Goal: Transaction & Acquisition: Purchase product/service

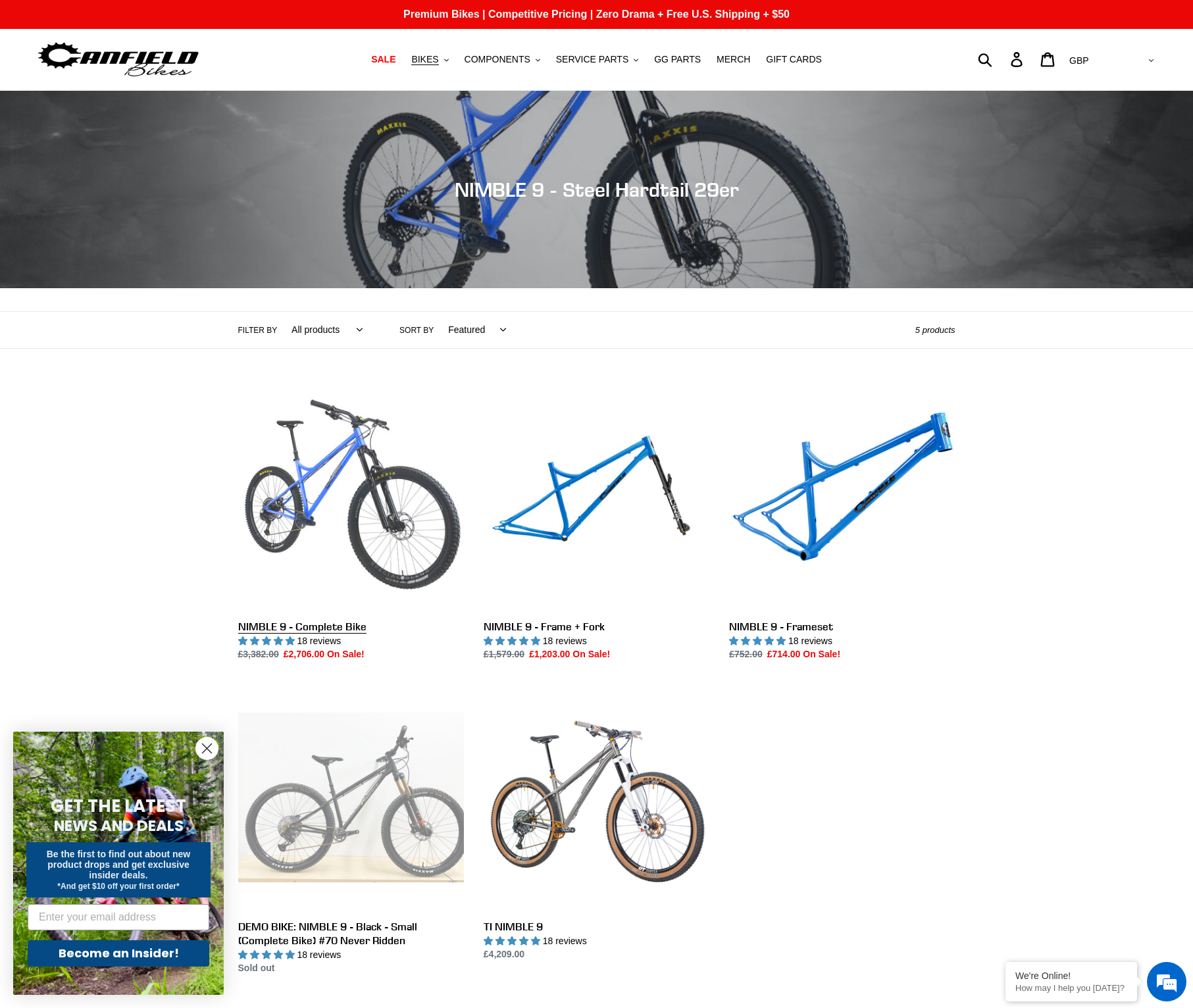
click at [337, 508] on link "NIMBLE 9 - Complete Bike" at bounding box center [350, 523] width 226 height 277
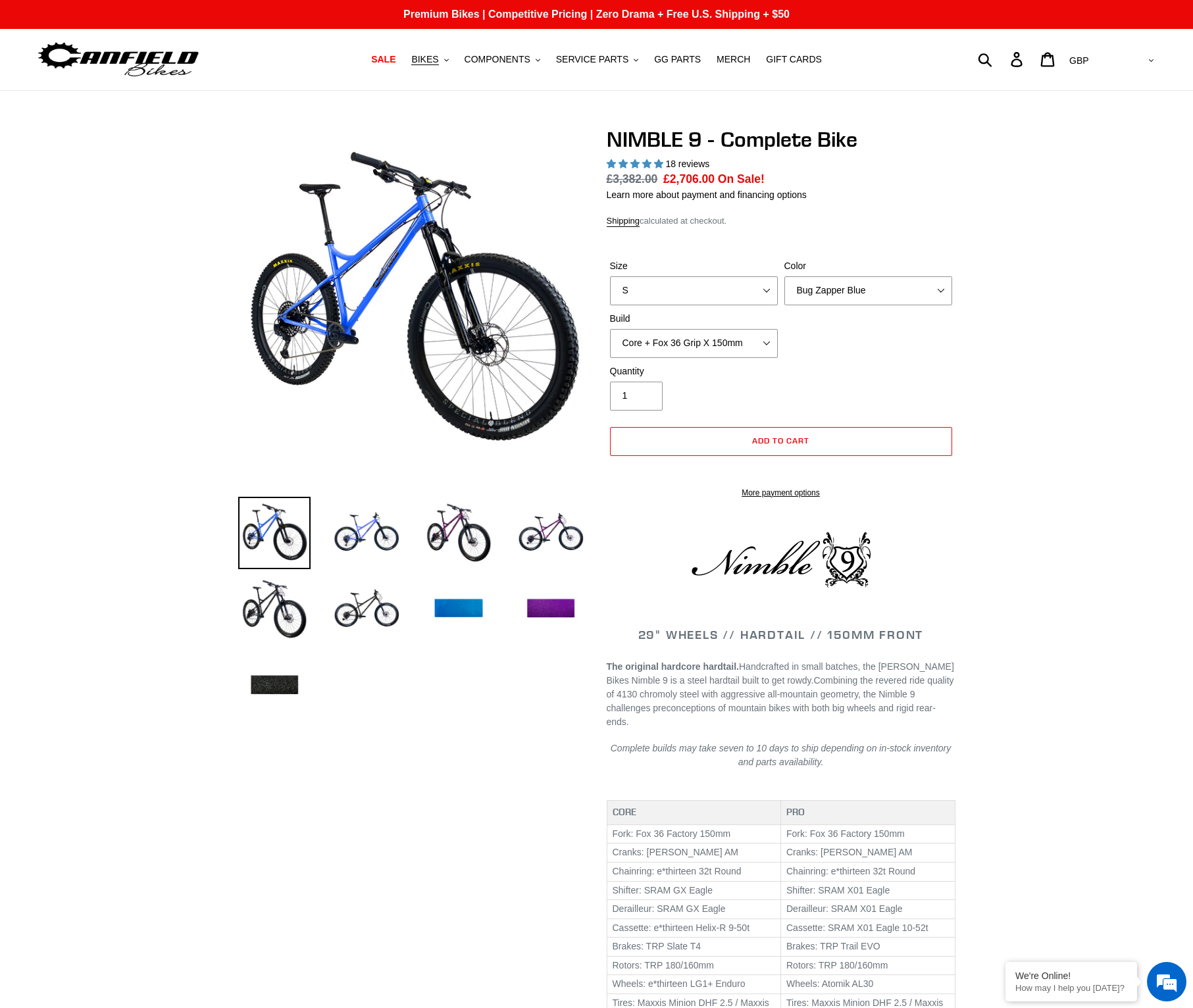
select select "highest-rating"
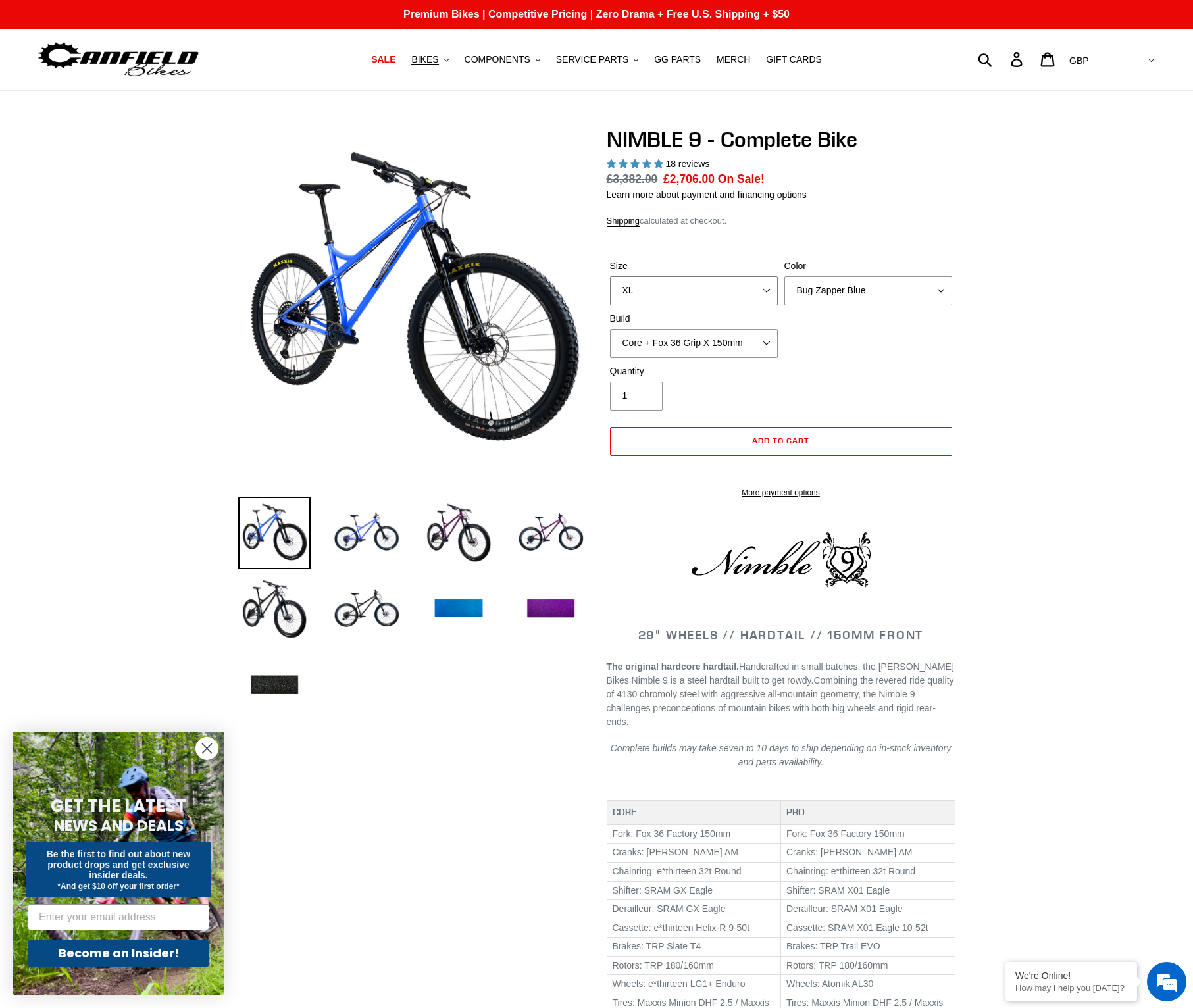
click option "XL" at bounding box center [0, 0] width 0 height 0
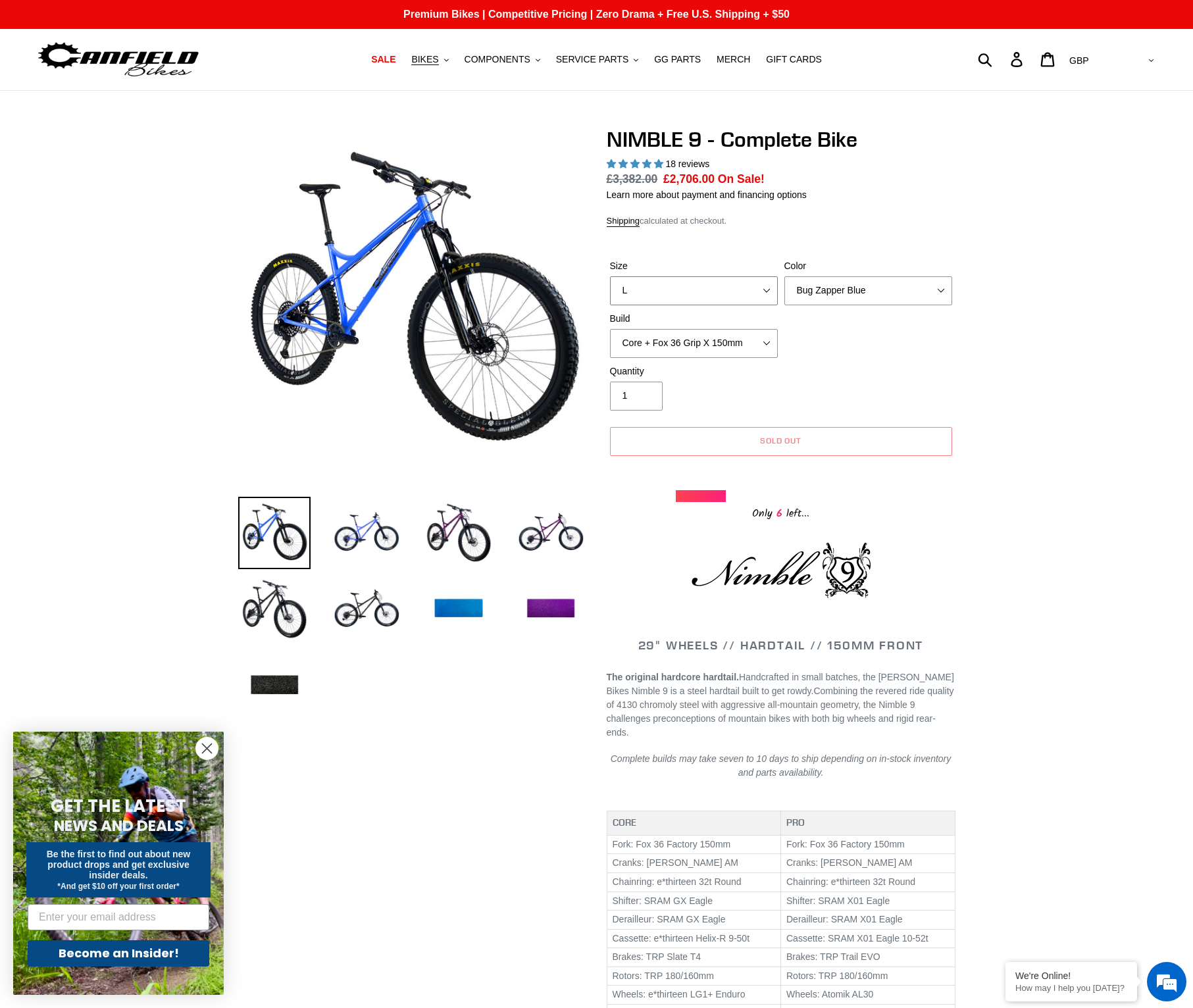
click option "L" at bounding box center [0, 0] width 0 height 0
click option "M" at bounding box center [0, 0] width 0 height 0
select select "S"
click option "S" at bounding box center [0, 0] width 0 height 0
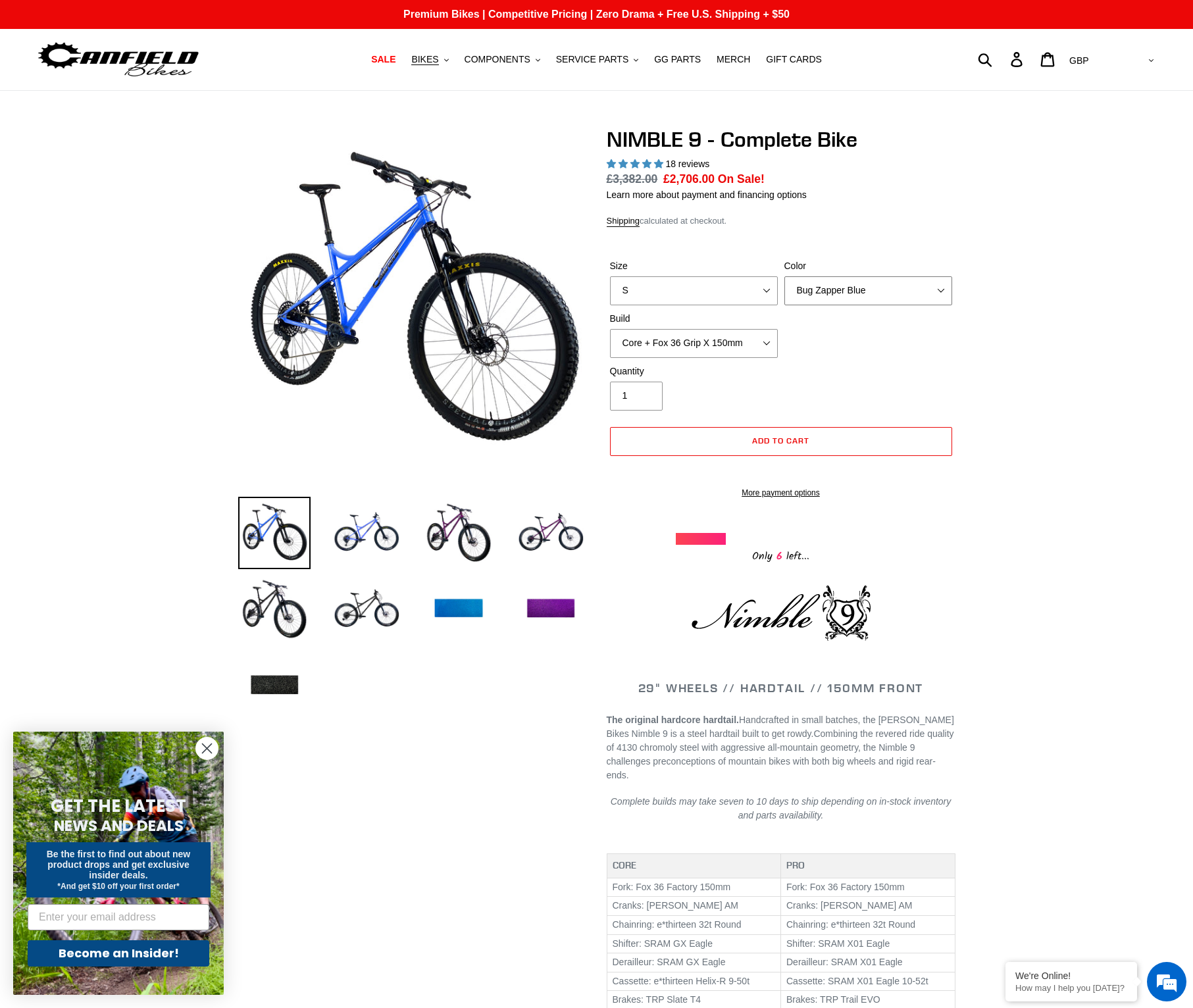
select select "Galaxy Black"
click option "Galaxy Black" at bounding box center [0, 0] width 0 height 0
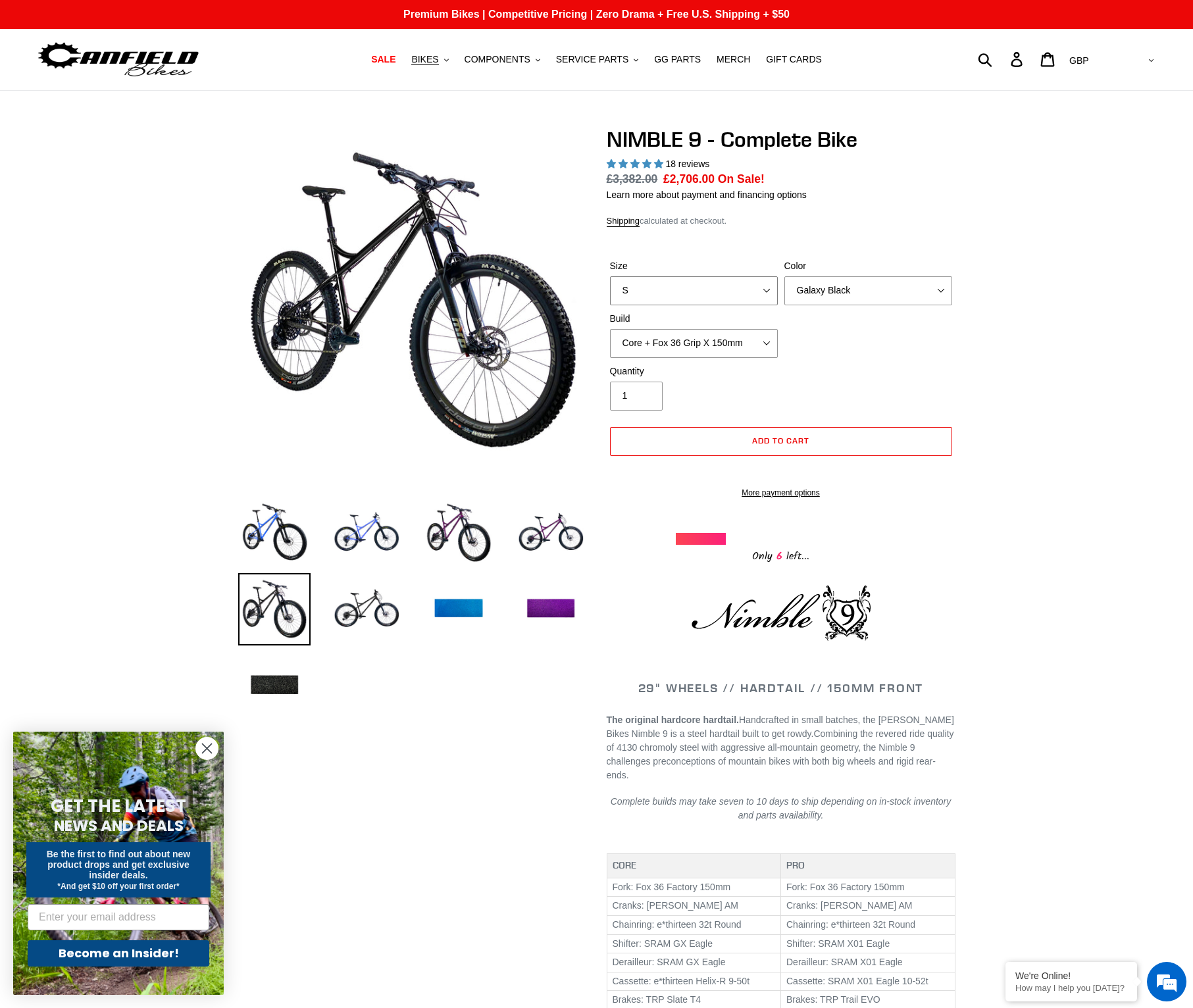
select select "XL"
click option "XL" at bounding box center [0, 0] width 0 height 0
click option "Core + Fox 36 Grip X 150mm" at bounding box center [0, 0] width 0 height 0
